Goal: Transaction & Acquisition: Download file/media

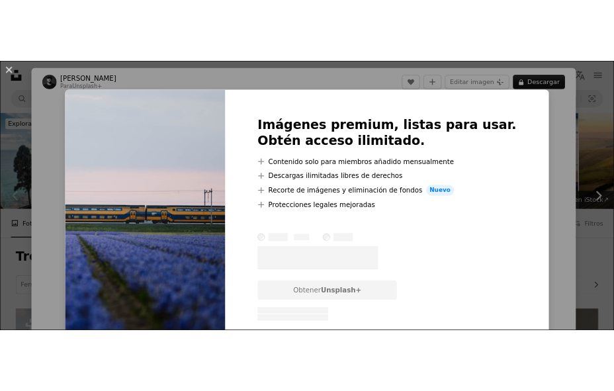
scroll to position [346, 0]
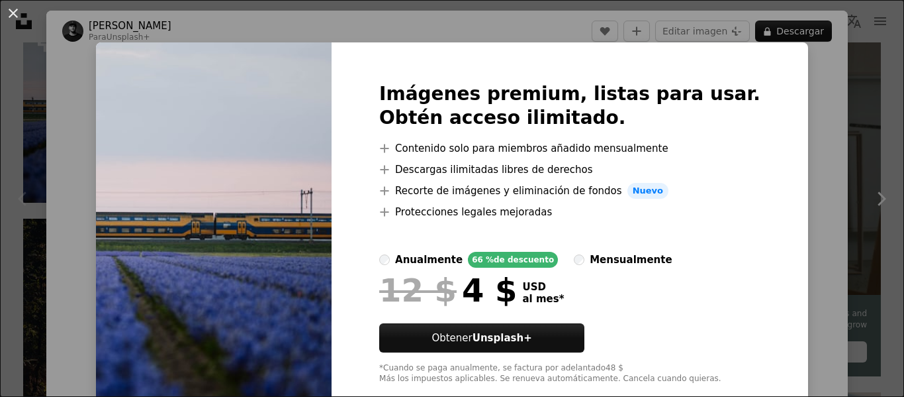
drag, startPoint x: 116, startPoint y: 36, endPoint x: 7, endPoint y: 10, distance: 112.4
click at [7, 10] on div "An X shape Imágenes premium, listas para usar. Obtén acceso ilimitado. A plus s…" at bounding box center [452, 198] width 904 height 397
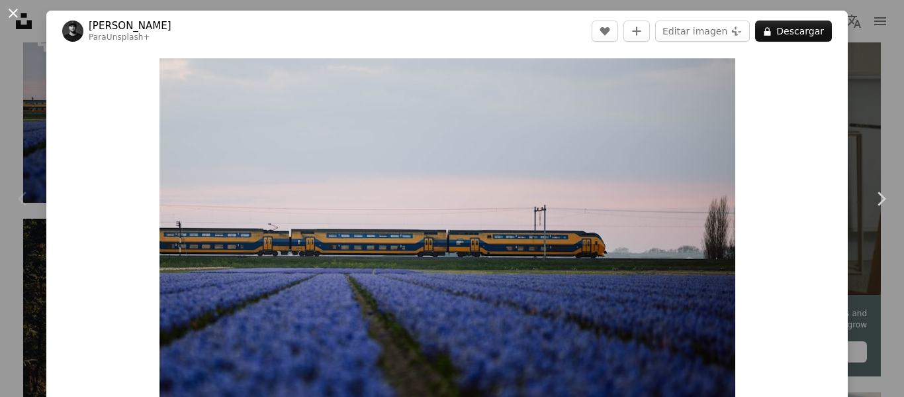
click at [7, 10] on button "An X shape" at bounding box center [13, 13] width 16 height 16
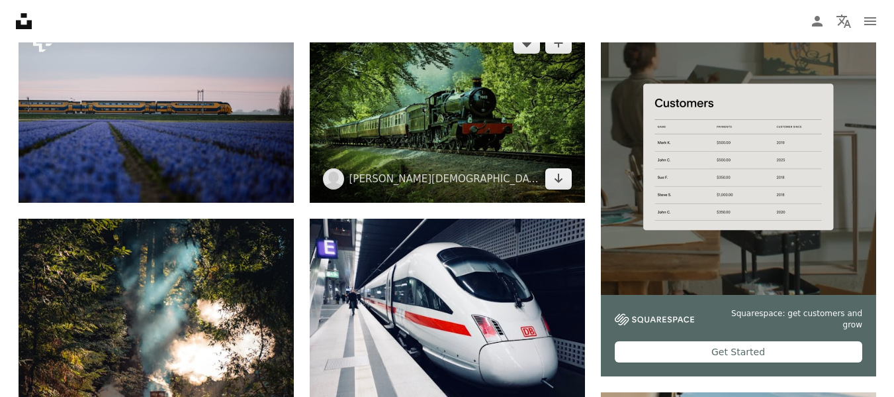
click at [469, 119] on img at bounding box center [447, 110] width 275 height 183
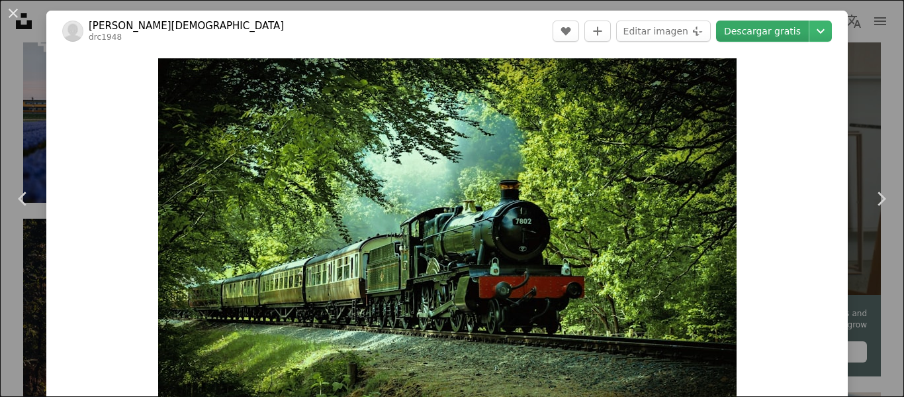
click at [759, 37] on link "Descargar gratis" at bounding box center [762, 31] width 93 height 21
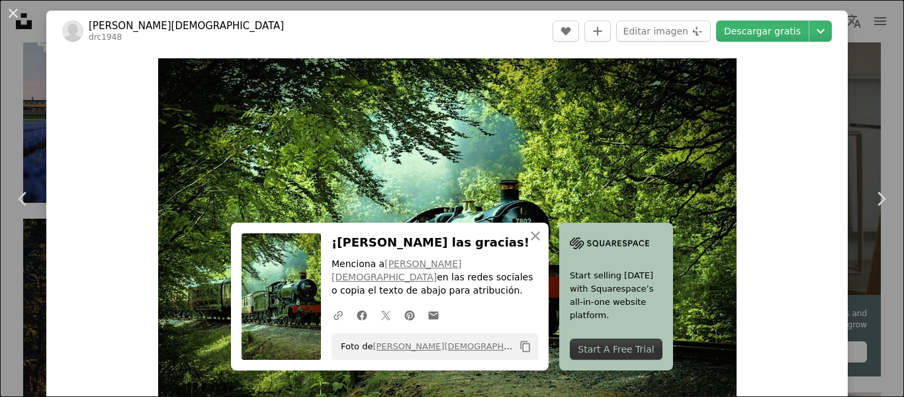
click at [126, 116] on div "Zoom in" at bounding box center [447, 250] width 802 height 397
